Goal: Information Seeking & Learning: Learn about a topic

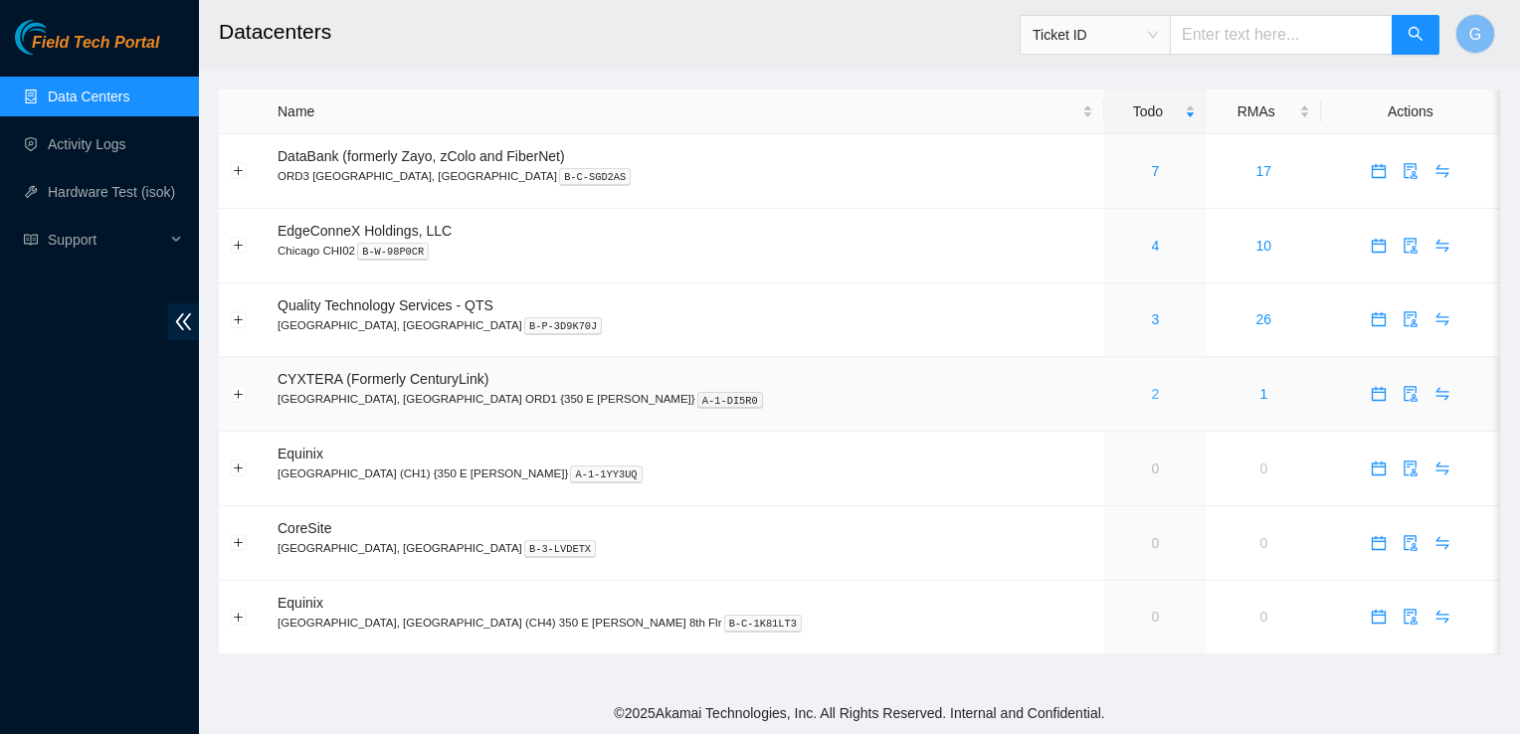
click at [1152, 391] on link "2" at bounding box center [1156, 394] width 8 height 16
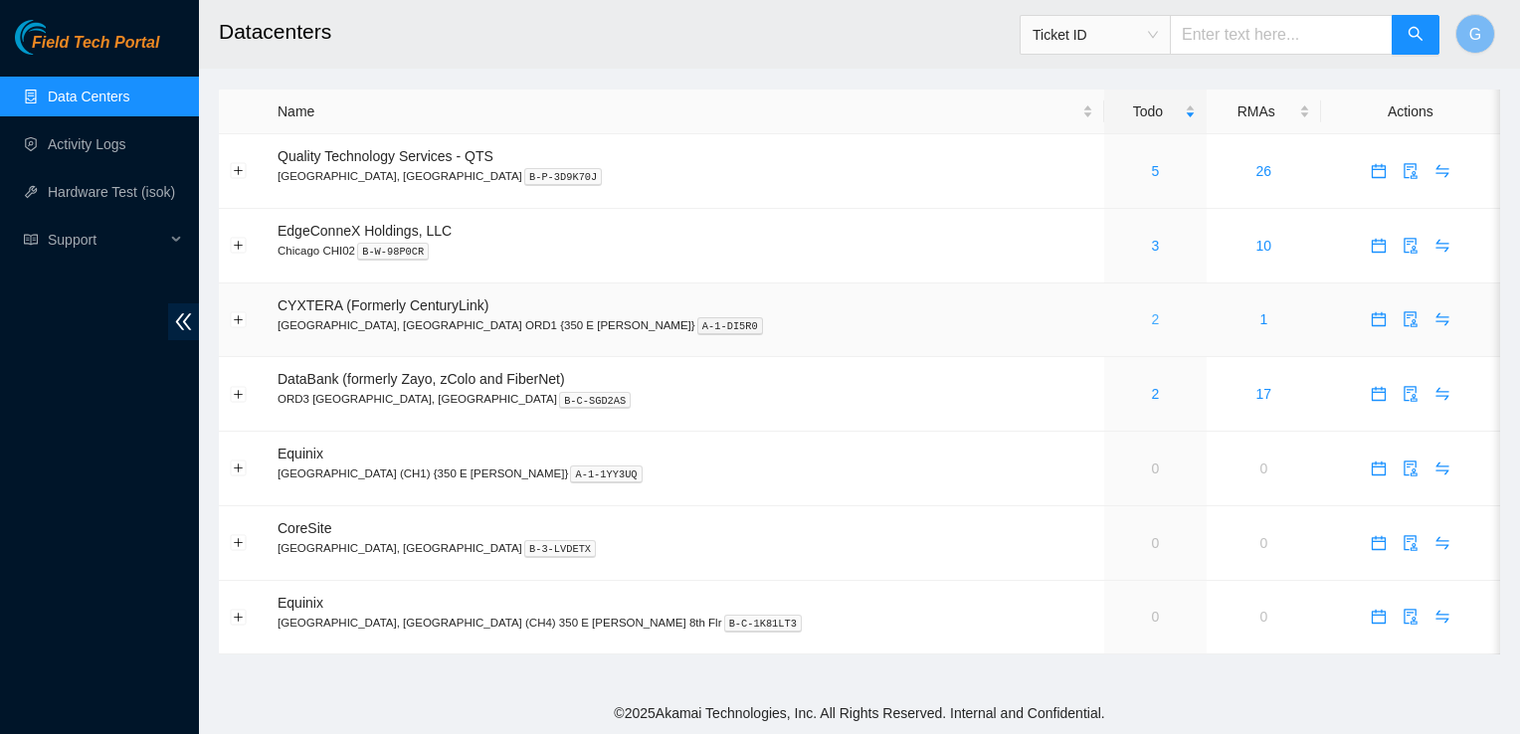
click at [1152, 321] on link "2" at bounding box center [1156, 319] width 8 height 16
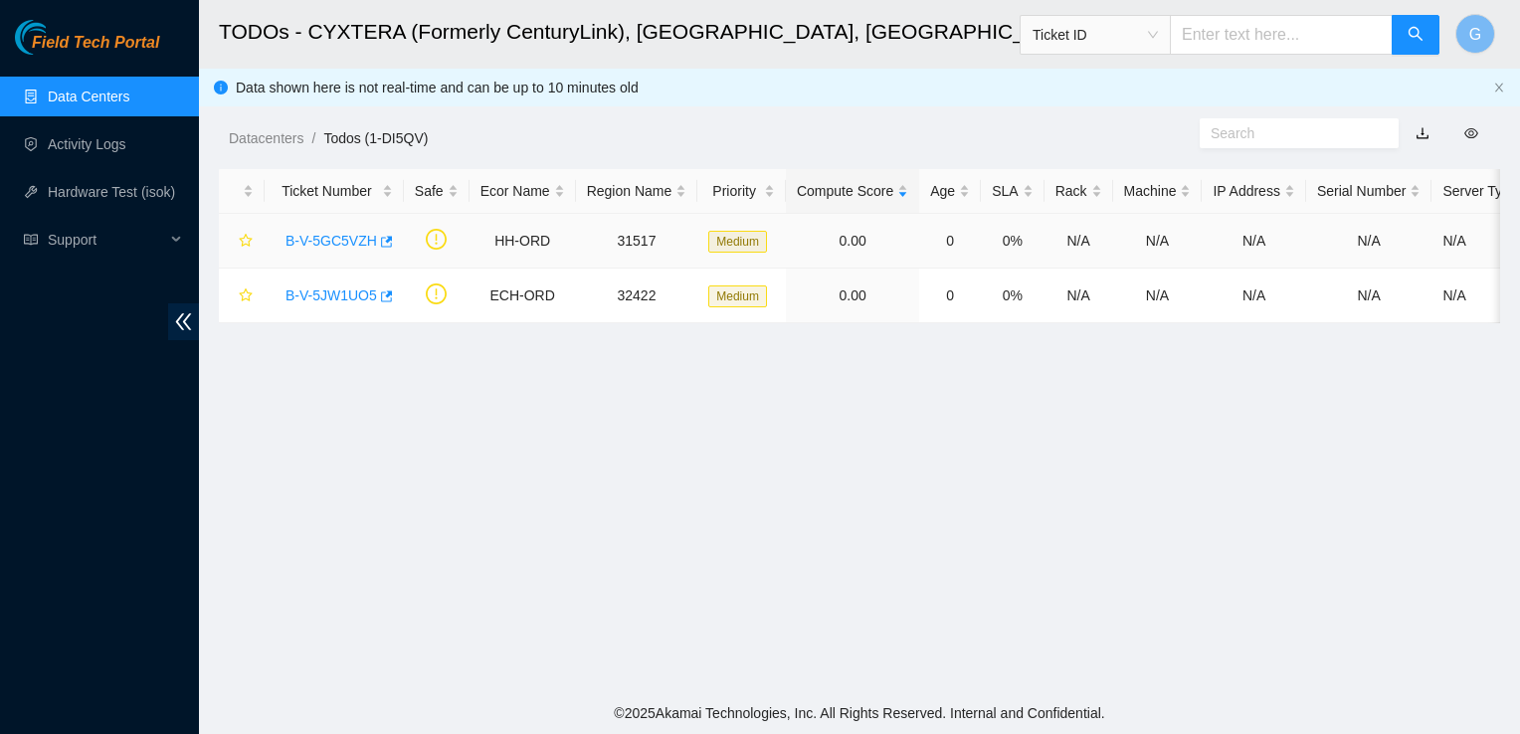
click at [337, 241] on link "B-V-5GC5VZH" at bounding box center [331, 241] width 92 height 16
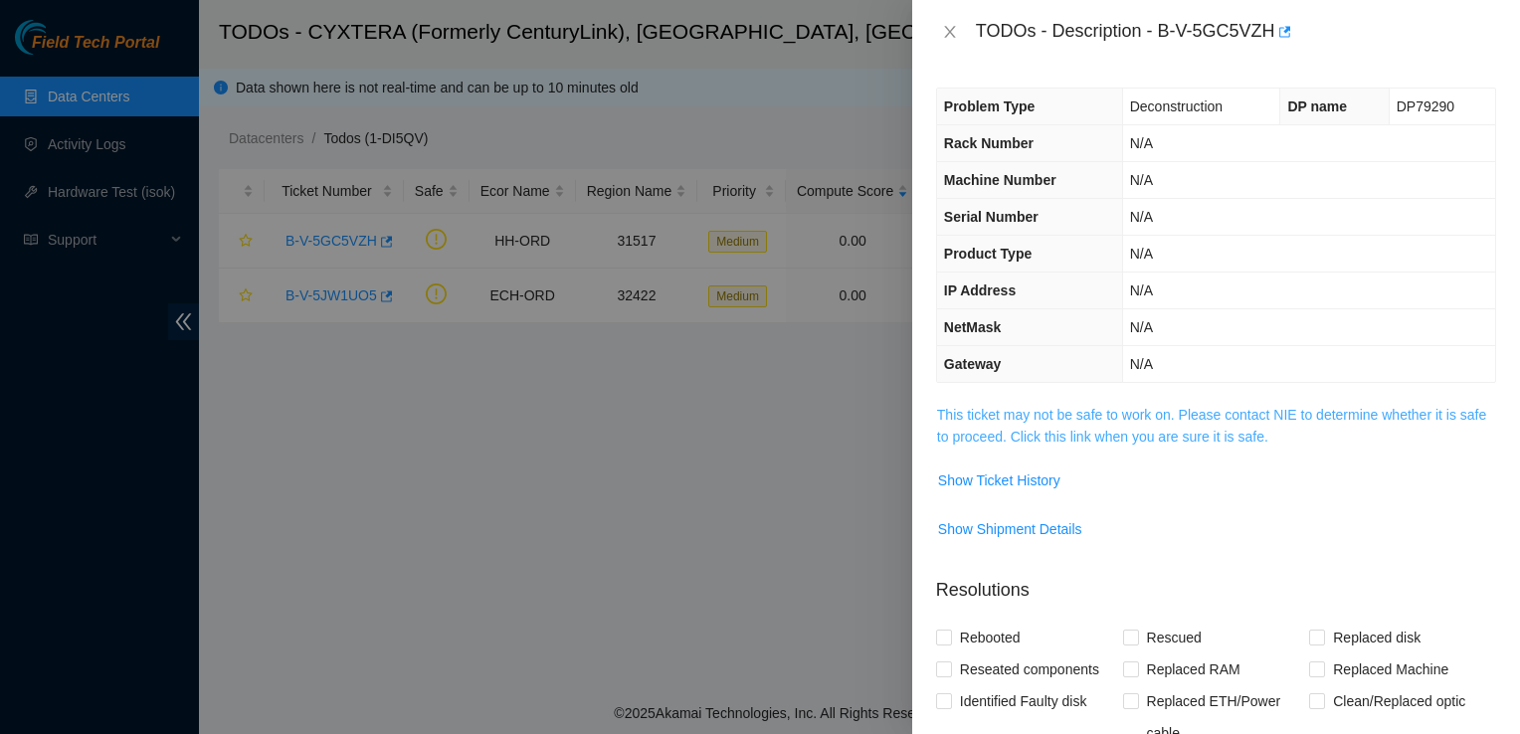
click at [1011, 418] on link "This ticket may not be safe to work on. Please contact NIE to determine whether…" at bounding box center [1211, 426] width 549 height 38
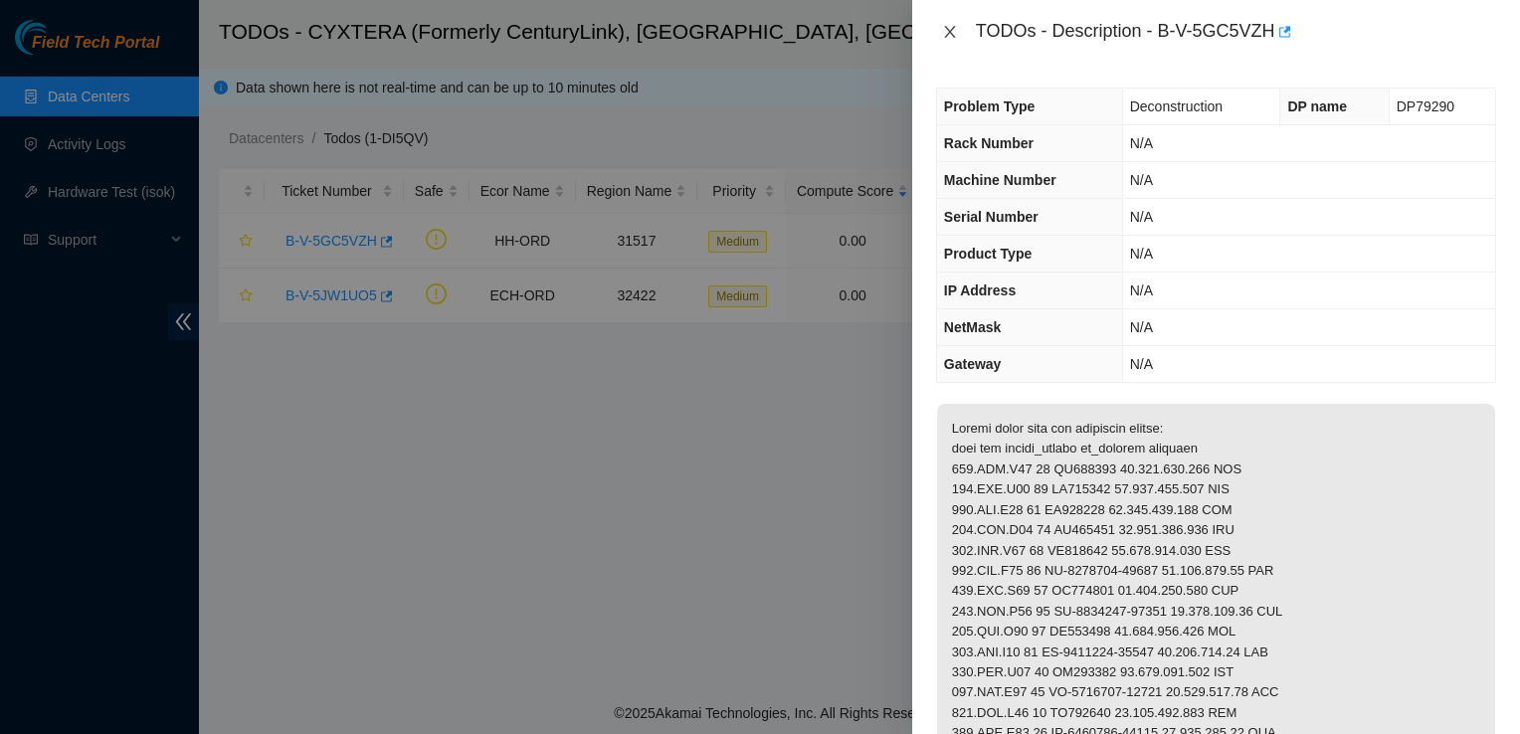
click at [946, 25] on icon "close" at bounding box center [950, 32] width 16 height 16
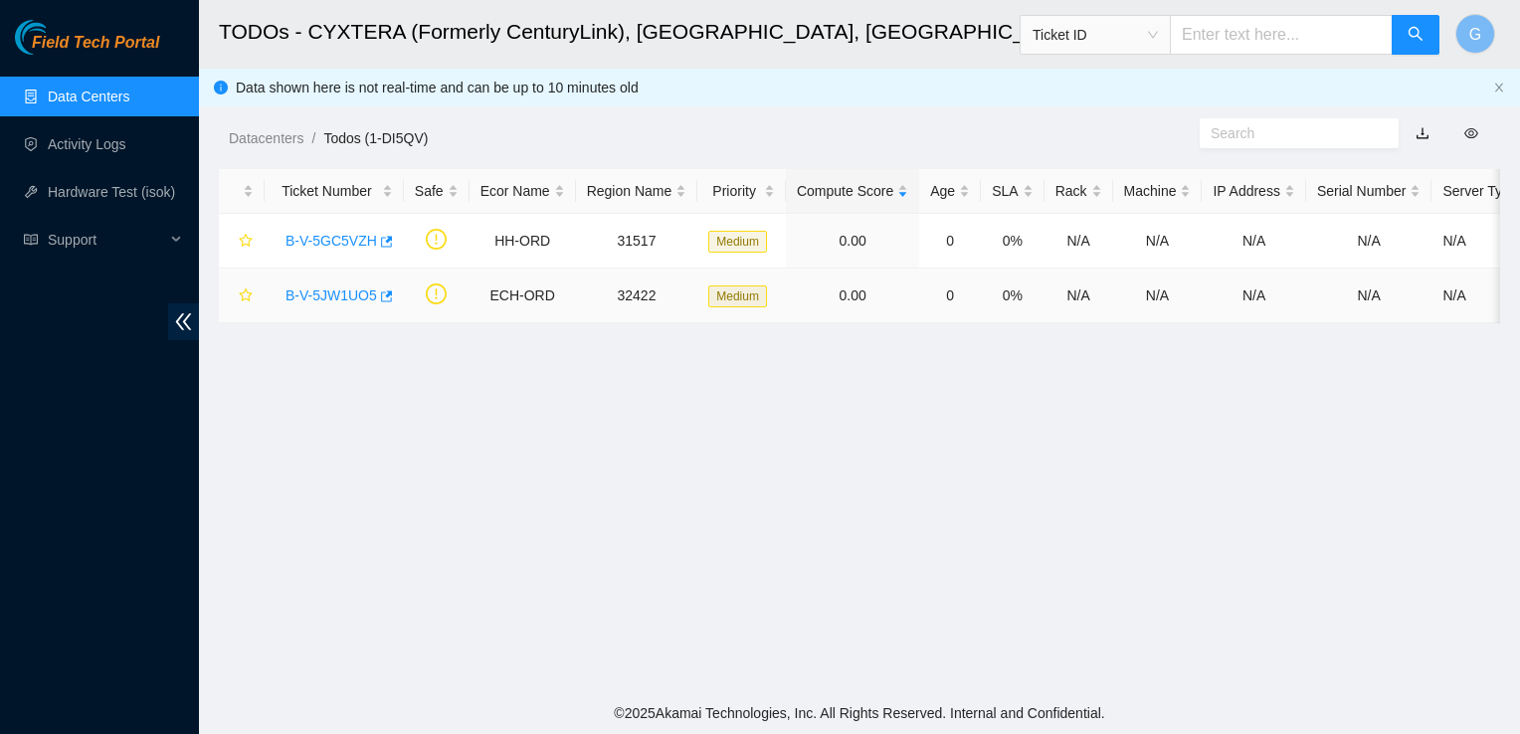
click at [330, 301] on link "B-V-5JW1UO5" at bounding box center [331, 295] width 92 height 16
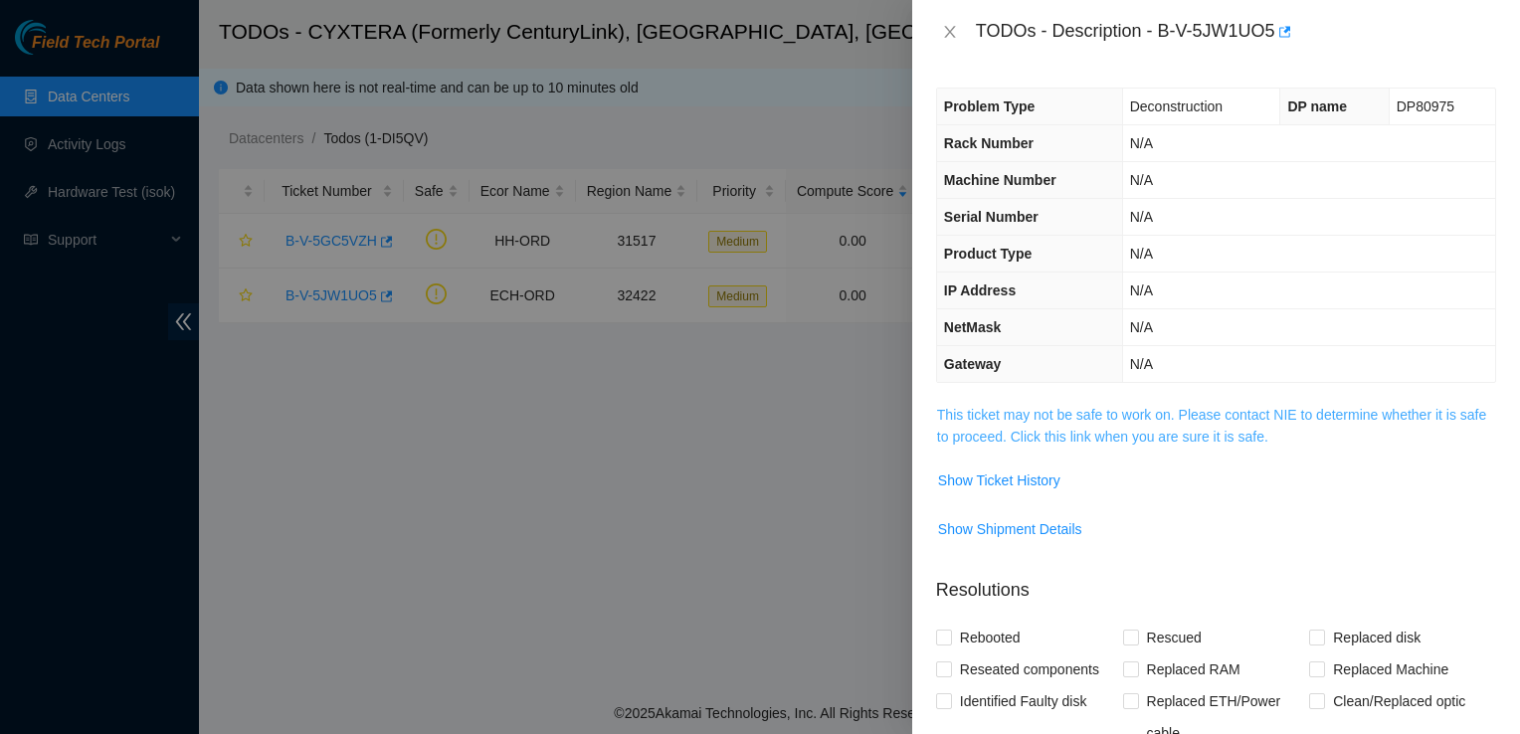
click at [1099, 435] on link "This ticket may not be safe to work on. Please contact NIE to determine whether…" at bounding box center [1211, 426] width 549 height 38
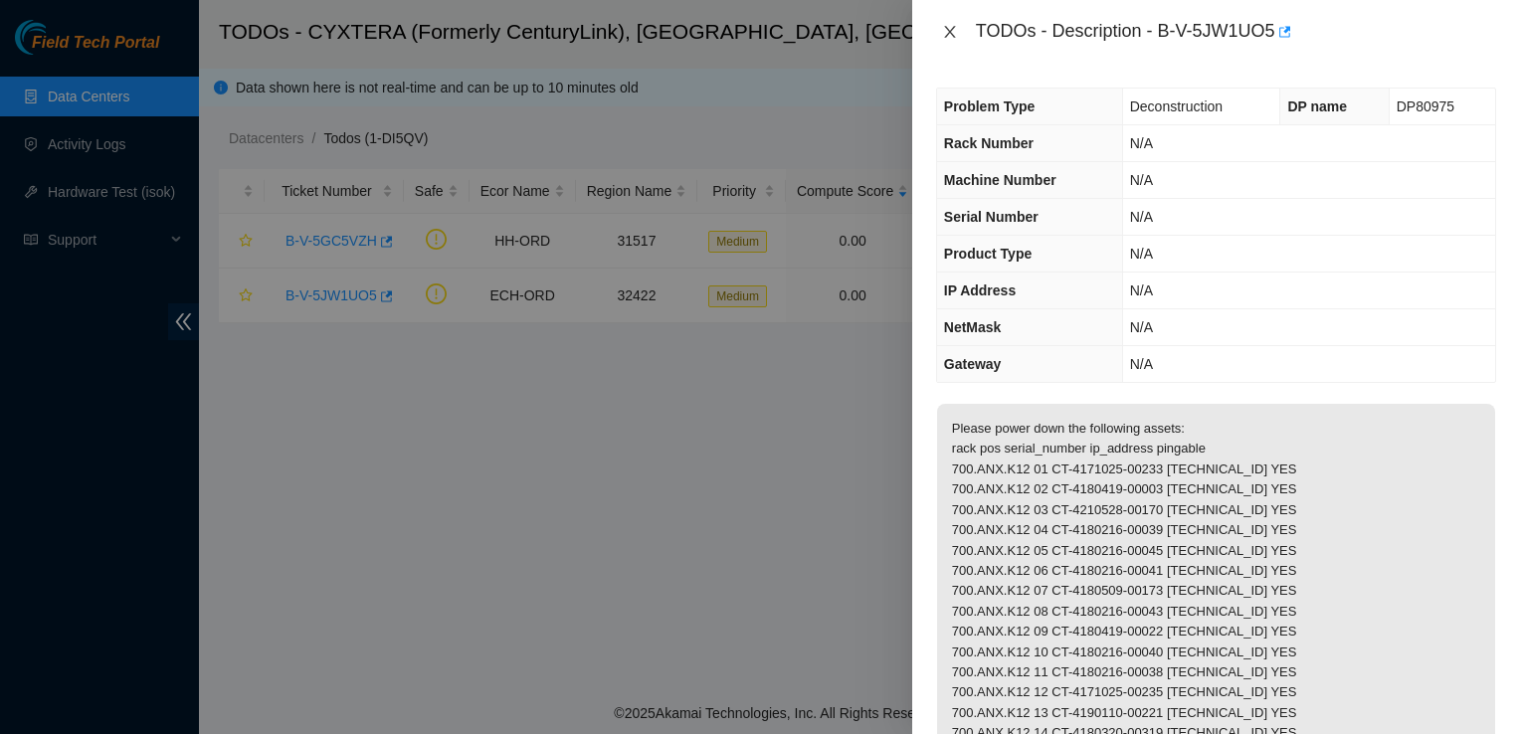
click at [951, 29] on icon "close" at bounding box center [949, 32] width 11 height 12
